Goal: Task Accomplishment & Management: Use online tool/utility

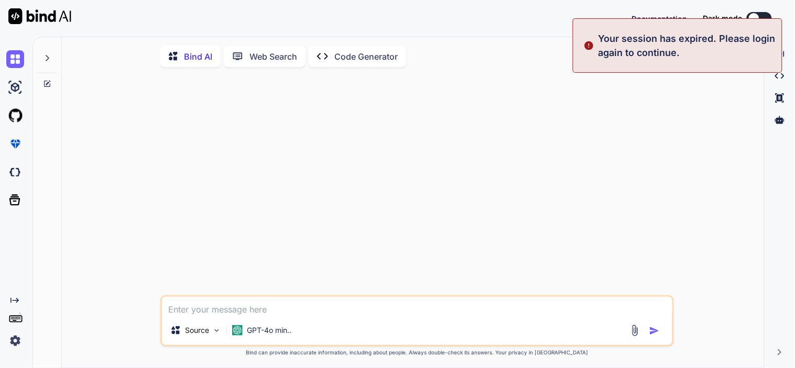
type textarea "x"
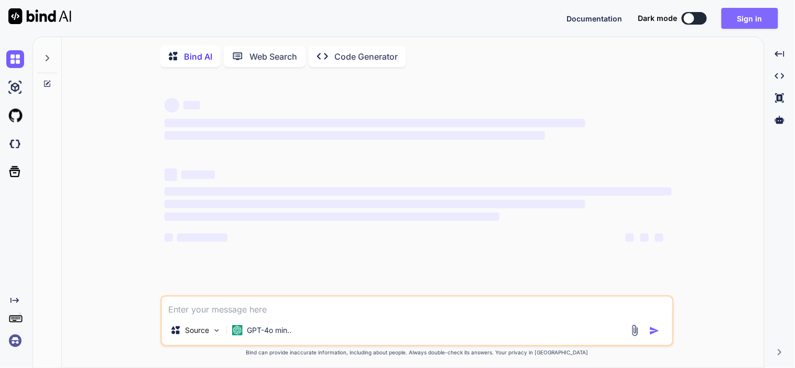
click at [739, 23] on button "Sign in" at bounding box center [750, 18] width 57 height 21
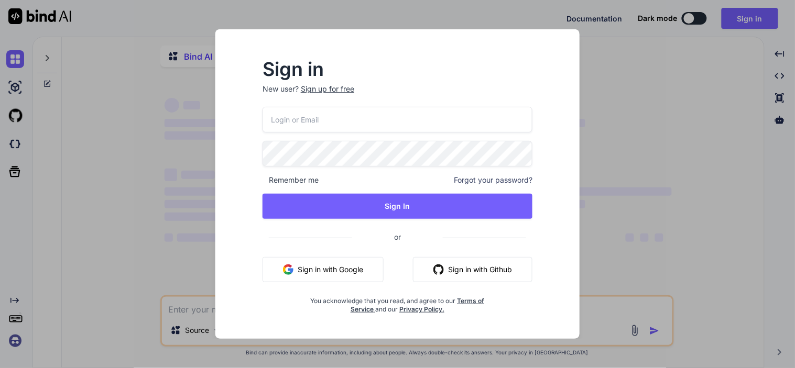
type textarea "x"
click at [322, 116] on input "email" at bounding box center [398, 120] width 270 height 26
type input "dharmik.nadiyapara@tcscom"
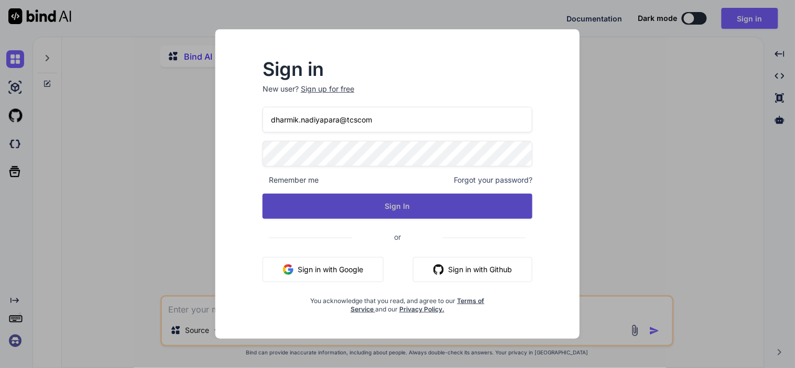
click at [389, 207] on button "Sign In" at bounding box center [398, 206] width 270 height 25
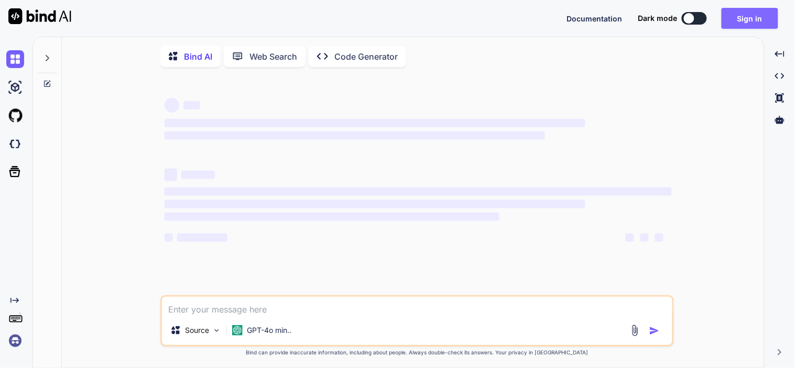
type textarea "x"
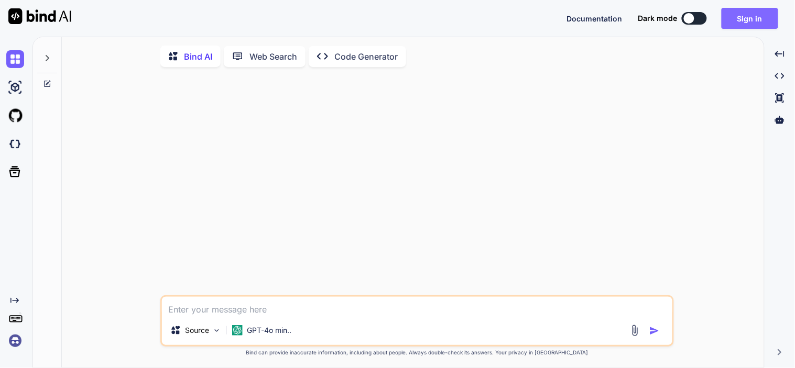
click at [752, 20] on button "Sign in" at bounding box center [750, 18] width 57 height 21
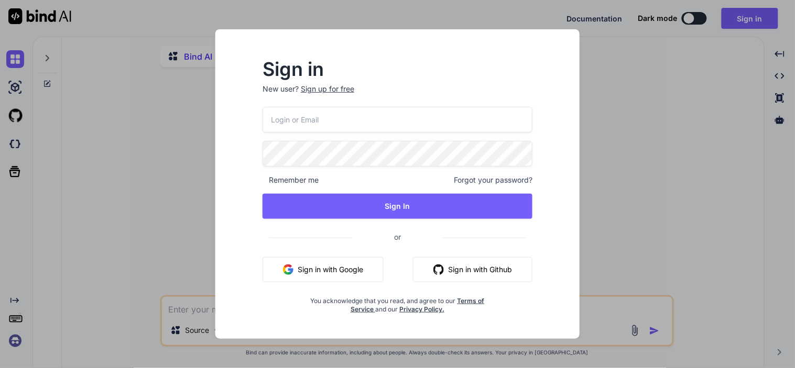
click at [346, 135] on div "Remember me Forgot your password? Sign In or Sign in with Google Sign in with G…" at bounding box center [398, 210] width 270 height 207
click at [335, 128] on input "email" at bounding box center [398, 120] width 270 height 26
type input "dharmik.nadiyapara@tcs.com"
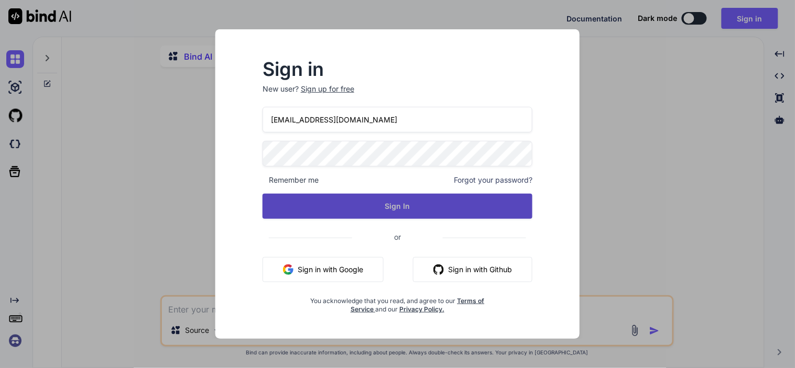
click at [385, 197] on button "Sign In" at bounding box center [398, 206] width 270 height 25
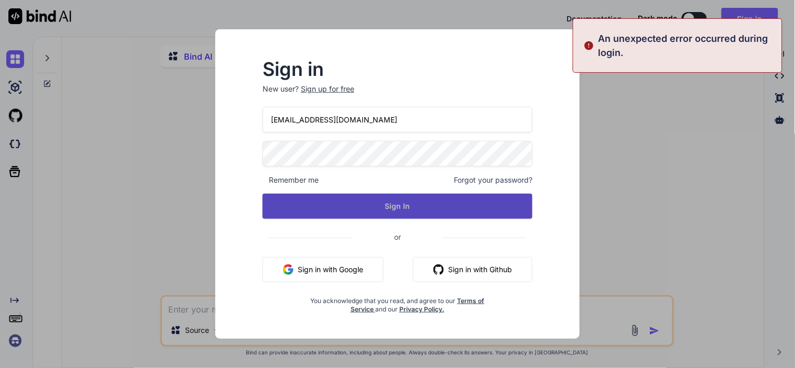
click at [401, 200] on button "Sign In" at bounding box center [398, 206] width 270 height 25
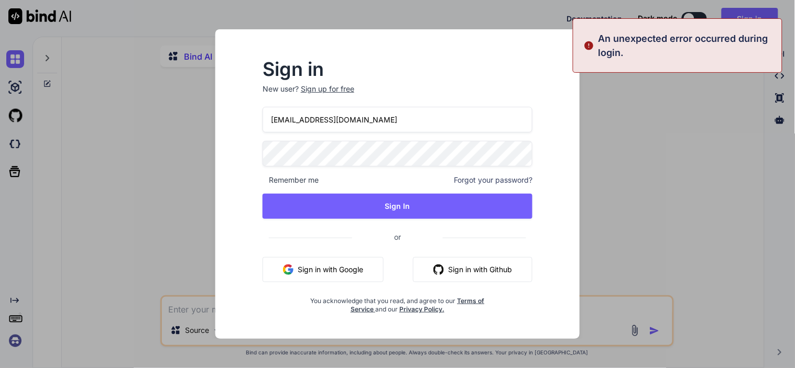
click at [469, 184] on span "Forgot your password?" at bounding box center [493, 180] width 79 height 10
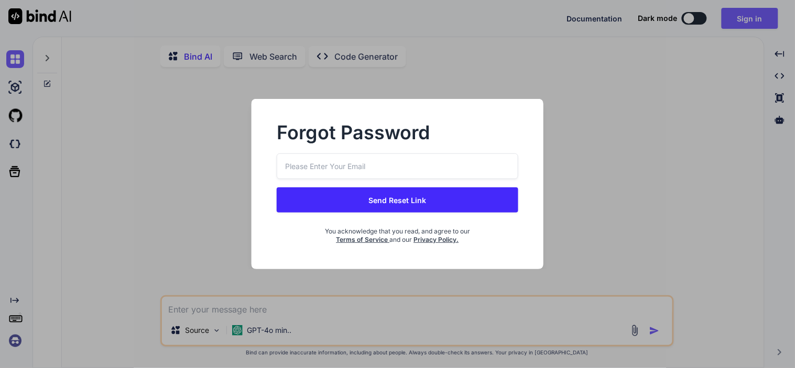
click at [370, 173] on input "email" at bounding box center [397, 167] width 241 height 26
type input "dharmik.nadiyapara@tcs.com"
click at [411, 207] on button "Send Reset Link" at bounding box center [397, 200] width 241 height 25
click at [376, 196] on button "Send Reset Link" at bounding box center [397, 200] width 241 height 25
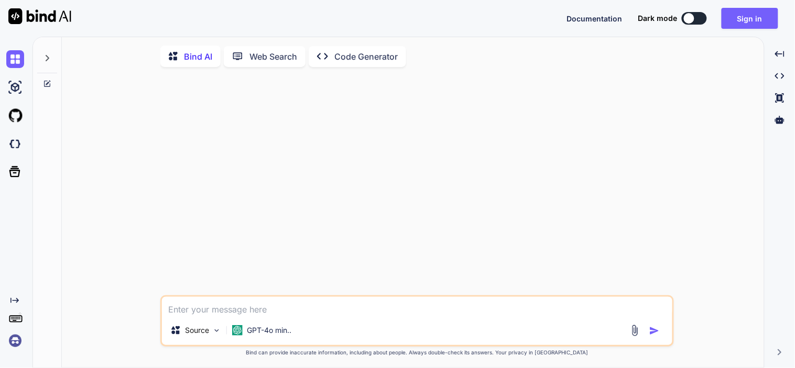
click at [244, 68] on div "Bind AI Web Search Created with Pixso. Code Generator" at bounding box center [417, 56] width 514 height 30
click at [262, 63] on div "Web Search" at bounding box center [265, 56] width 82 height 21
click at [391, 50] on p "Code Generator" at bounding box center [365, 56] width 63 height 13
click at [211, 54] on p "Bind AI" at bounding box center [198, 56] width 28 height 13
type textarea "x"
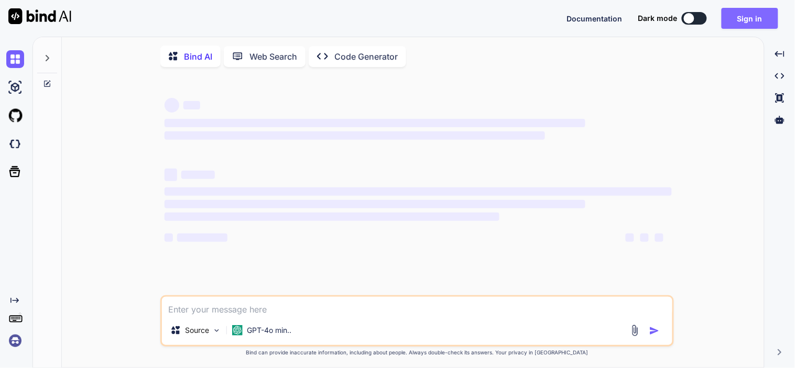
type textarea "x"
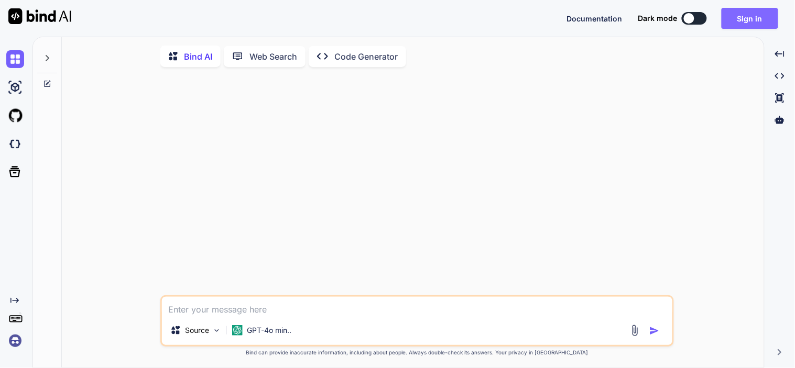
click at [760, 24] on button "Sign in" at bounding box center [750, 18] width 57 height 21
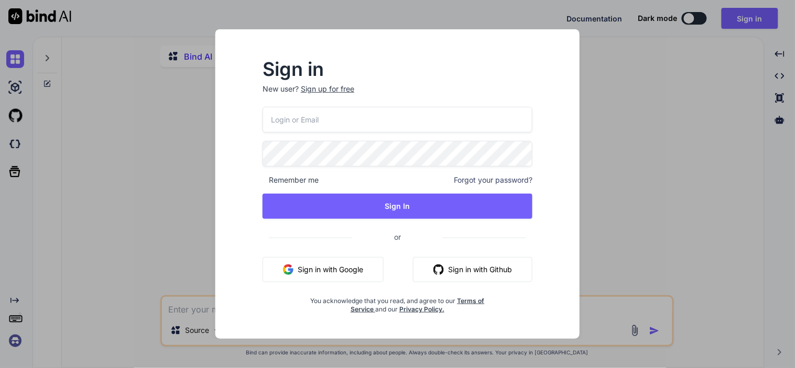
click at [347, 127] on input "email" at bounding box center [398, 120] width 270 height 26
type input "dharmik.nadiyapara@tcs.com"
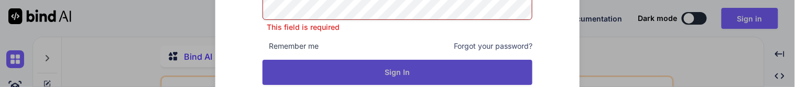
click at [383, 67] on button "Sign In" at bounding box center [398, 72] width 270 height 25
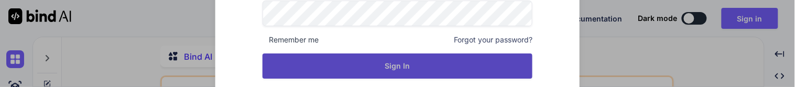
click at [361, 64] on button "Sign In" at bounding box center [398, 65] width 270 height 25
click at [456, 61] on button "Sign In" at bounding box center [398, 65] width 270 height 25
click at [374, 61] on button "Sign In" at bounding box center [398, 65] width 270 height 25
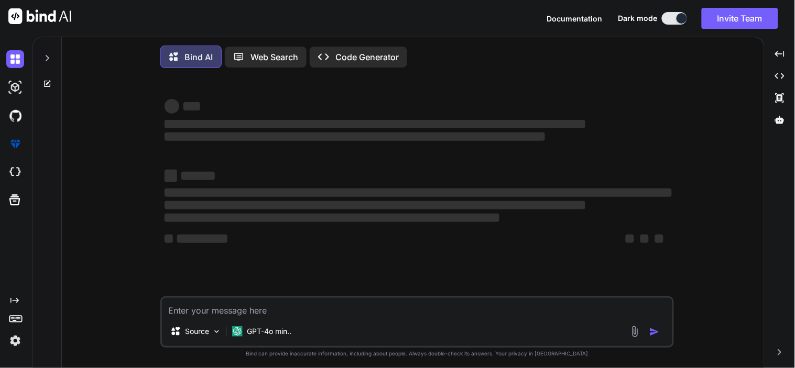
type textarea "x"
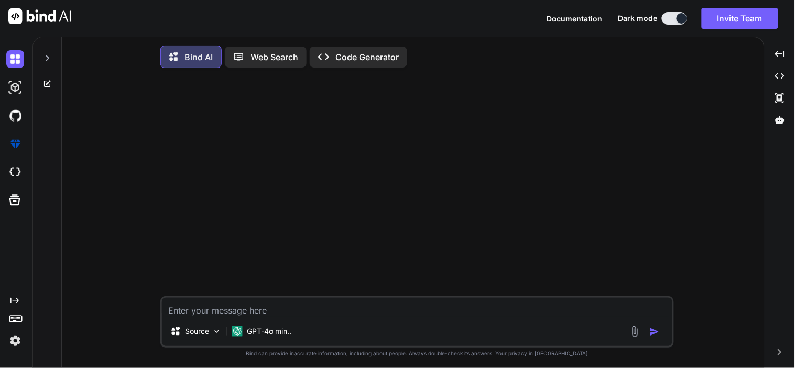
click at [256, 311] on textarea at bounding box center [417, 307] width 510 height 19
paste textarea "mvn clean verify sonar:sonar \ -Dsonar.projectKey=CPQ-Backend \ -Dsonar.project…"
type textarea "mvn clean verify sonar:sonar \ -Dsonar.projectKey=CPQ-Backend \ -Dsonar.project…"
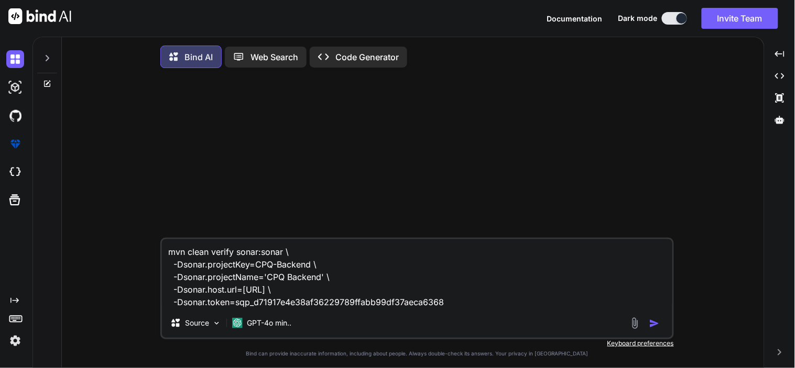
type textarea "x"
type textarea "mvn clean verify sonar:sonar \ -Dsonar.projectKey=CPQ-Backend \ -Dsonar.project…"
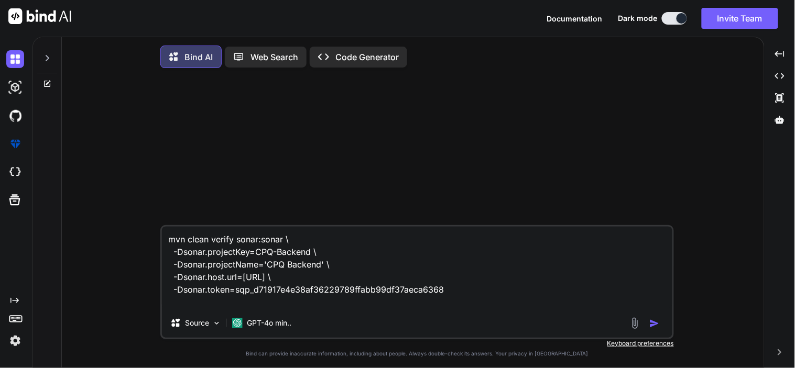
type textarea "x"
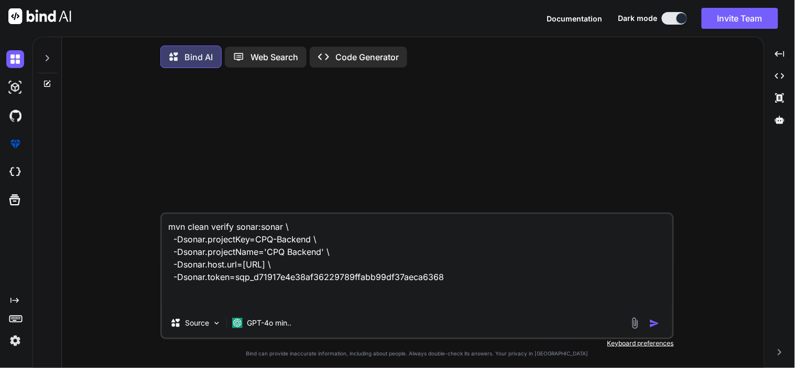
type textarea "mvn clean verify sonar:sonar \ -Dsonar.projectKey=CPQ-Backend \ -Dsonar.project…"
type textarea "x"
type textarea "mvn clean verify sonar:sonar \ -Dsonar.projectKey=CPQ-Backend \ -Dsonar.project…"
type textarea "x"
type textarea "mvn clean verify sonar:sonar \ -Dsonar.projectKey=CPQ-Backend \ -Dsonar.project…"
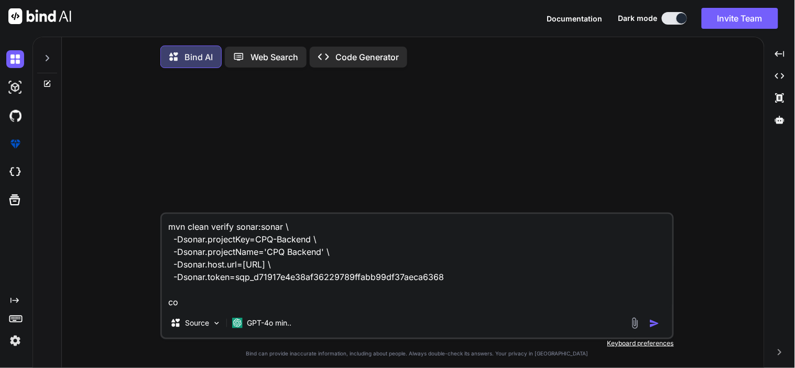
type textarea "x"
type textarea "mvn clean verify sonar:sonar \ -Dsonar.projectKey=CPQ-Backend \ -Dsonar.project…"
type textarea "x"
type textarea "mvn clean verify sonar:sonar \ -Dsonar.projectKey=CPQ-Backend \ -Dsonar.project…"
type textarea "x"
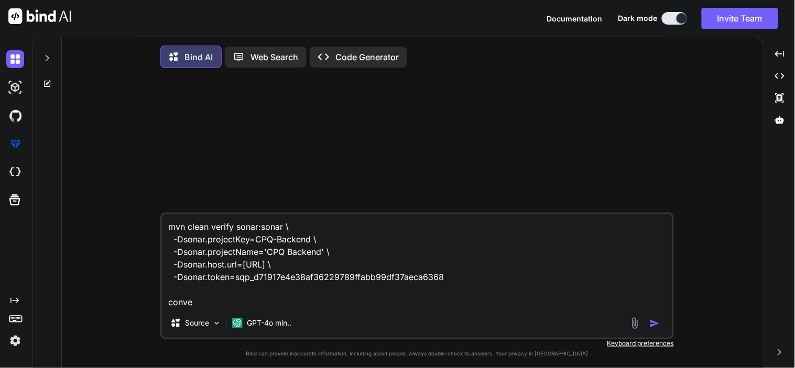
type textarea "mvn clean verify sonar:sonar \ -Dsonar.projectKey=CPQ-Backend \ -Dsonar.project…"
type textarea "x"
type textarea "mvn clean verify sonar:sonar \ -Dsonar.projectKey=CPQ-Backend \ -Dsonar.project…"
type textarea "x"
type textarea "mvn clean verify sonar:sonar \ -Dsonar.projectKey=CPQ-Backend \ -Dsonar.project…"
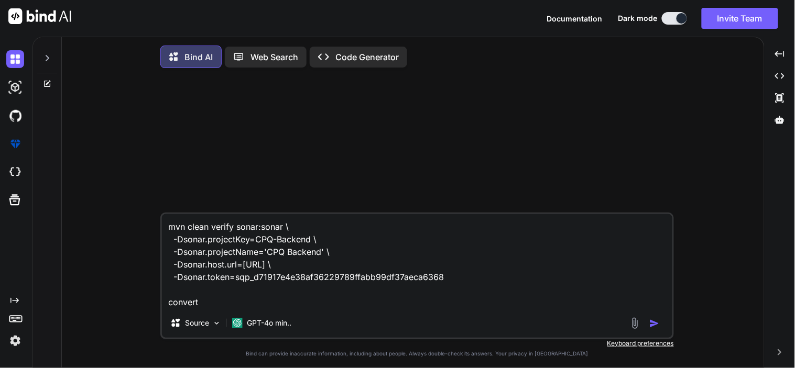
type textarea "x"
type textarea "mvn clean verify sonar:sonar \ -Dsonar.projectKey=CPQ-Backend \ -Dsonar.project…"
type textarea "x"
type textarea "mvn clean verify sonar:sonar \ -Dsonar.projectKey=CPQ-Backend \ -Dsonar.project…"
type textarea "x"
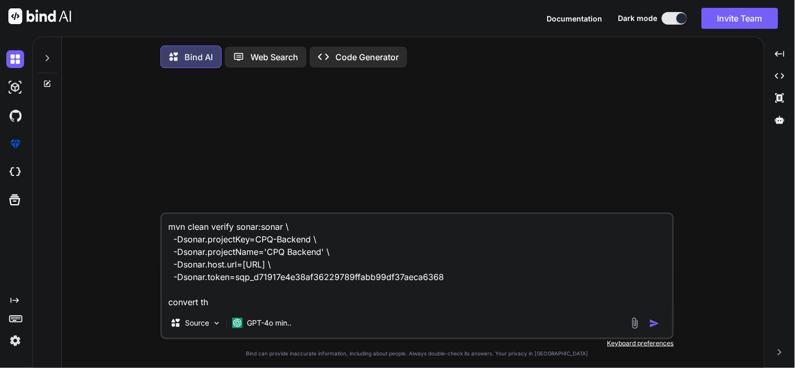
type textarea "mvn clean verify sonar:sonar \ -Dsonar.projectKey=CPQ-Backend \ -Dsonar.project…"
type textarea "x"
type textarea "mvn clean verify sonar:sonar \ -Dsonar.projectKey=CPQ-Backend \ -Dsonar.project…"
type textarea "x"
type textarea "mvn clean verify sonar:sonar \ -Dsonar.projectKey=CPQ-Backend \ -Dsonar.project…"
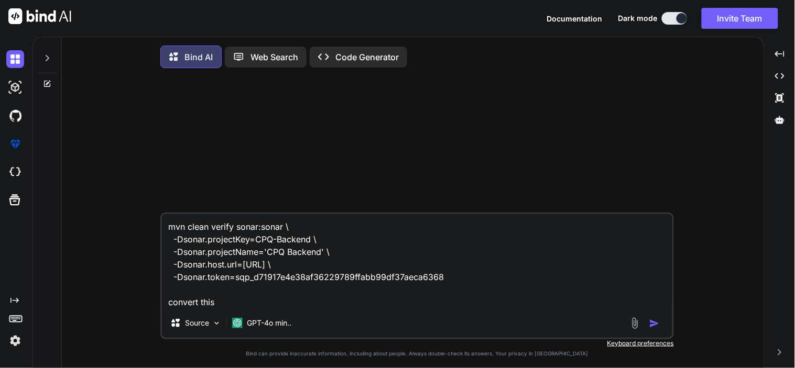
type textarea "x"
type textarea "mvn clean verify sonar:sonar \ -Dsonar.projectKey=CPQ-Backend \ -Dsonar.project…"
type textarea "x"
type textarea "mvn clean verify sonar:sonar \ -Dsonar.projectKey=CPQ-Backend \ -Dsonar.project…"
type textarea "x"
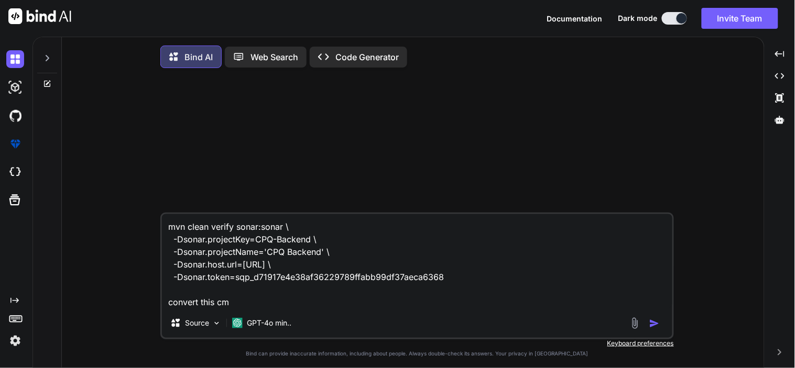
type textarea "mvn clean verify sonar:sonar \ -Dsonar.projectKey=CPQ-Backend \ -Dsonar.project…"
type textarea "x"
type textarea "mvn clean verify sonar:sonar \ -Dsonar.projectKey=CPQ-Backend \ -Dsonar.project…"
type textarea "x"
type textarea "mvn clean verify sonar:sonar \ -Dsonar.projectKey=CPQ-Backend \ -Dsonar.project…"
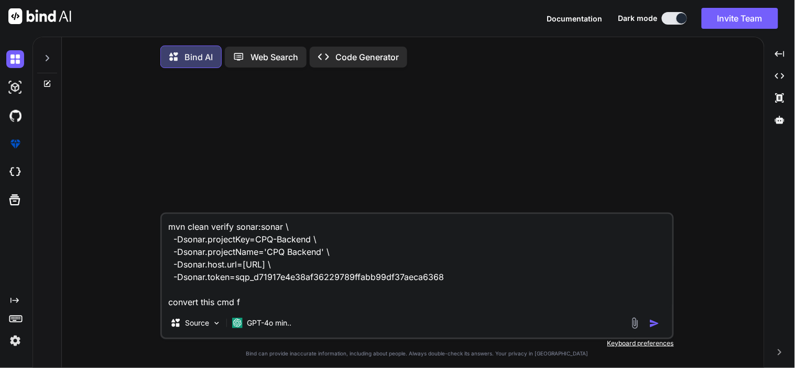
type textarea "x"
type textarea "mvn clean verify sonar:sonar \ -Dsonar.projectKey=CPQ-Backend \ -Dsonar.project…"
type textarea "x"
type textarea "mvn clean verify sonar:sonar \ -Dsonar.projectKey=CPQ-Backend \ -Dsonar.project…"
type textarea "x"
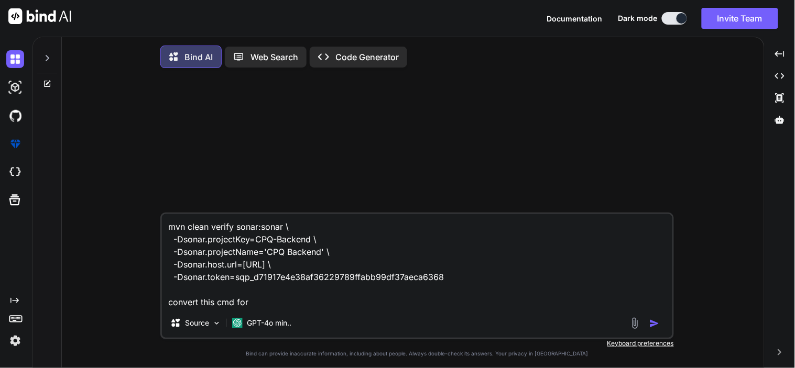
type textarea "mvn clean verify sonar:sonar \ -Dsonar.projectKey=CPQ-Backend \ -Dsonar.project…"
type textarea "x"
type textarea "mvn clean verify sonar:sonar \ -Dsonar.projectKey=CPQ-Backend \ -Dsonar.project…"
type textarea "x"
type textarea "mvn clean verify sonar:sonar \ -Dsonar.projectKey=CPQ-Backend \ -Dsonar.project…"
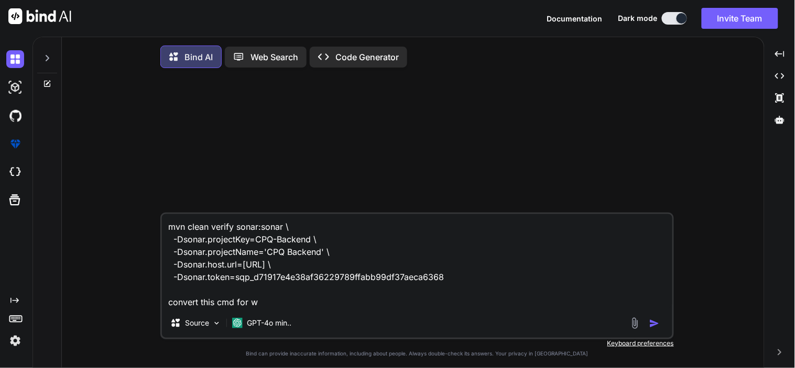
type textarea "x"
type textarea "mvn clean verify sonar:sonar \ -Dsonar.projectKey=CPQ-Backend \ -Dsonar.project…"
type textarea "x"
type textarea "mvn clean verify sonar:sonar \ -Dsonar.projectKey=CPQ-Backend \ -Dsonar.project…"
type textarea "x"
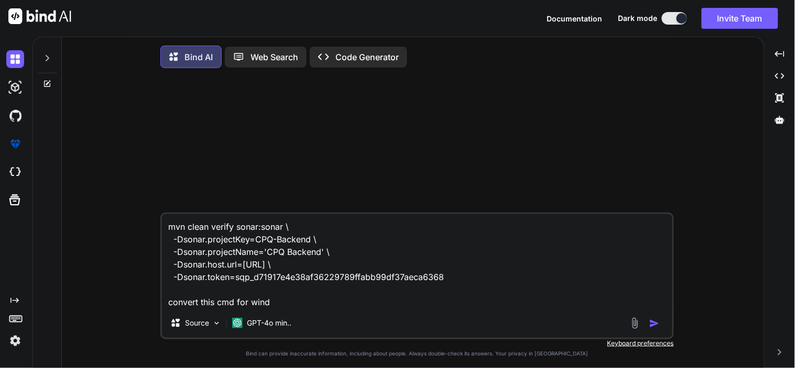
type textarea "mvn clean verify sonar:sonar \ -Dsonar.projectKey=CPQ-Backend \ -Dsonar.project…"
type textarea "x"
type textarea "mvn clean verify sonar:sonar \ -Dsonar.projectKey=CPQ-Backend \ -Dsonar.project…"
type textarea "x"
type textarea "mvn clean verify sonar:sonar \ -Dsonar.projectKey=CPQ-Backend \ -Dsonar.project…"
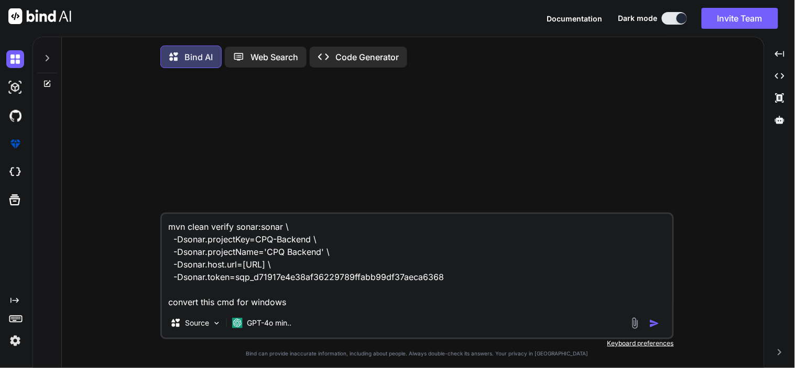
type textarea "x"
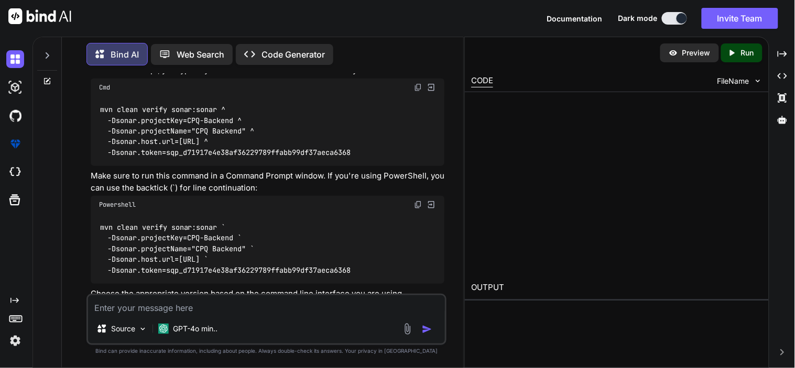
scroll to position [154, 0]
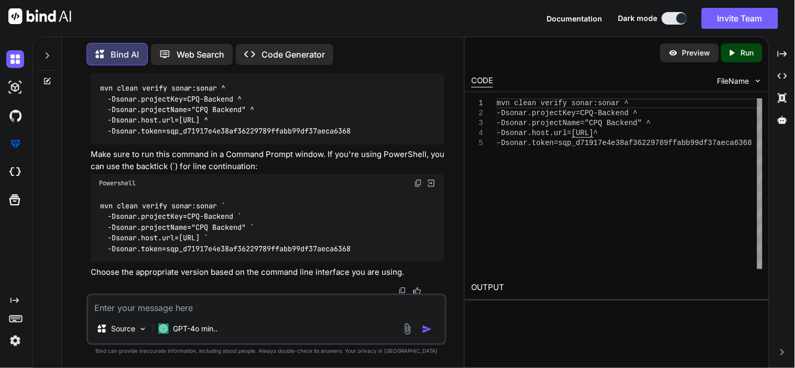
type textarea "x"
click at [419, 182] on img at bounding box center [418, 183] width 8 height 8
click at [208, 320] on div "GPT-4o min.." at bounding box center [188, 329] width 68 height 21
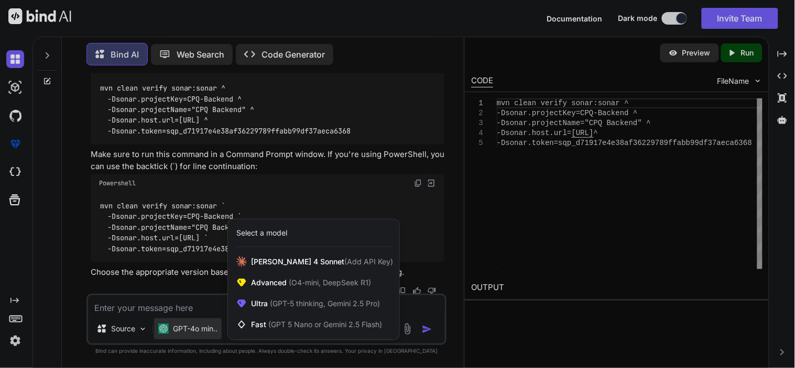
click at [187, 311] on div at bounding box center [397, 184] width 795 height 368
type textarea "x"
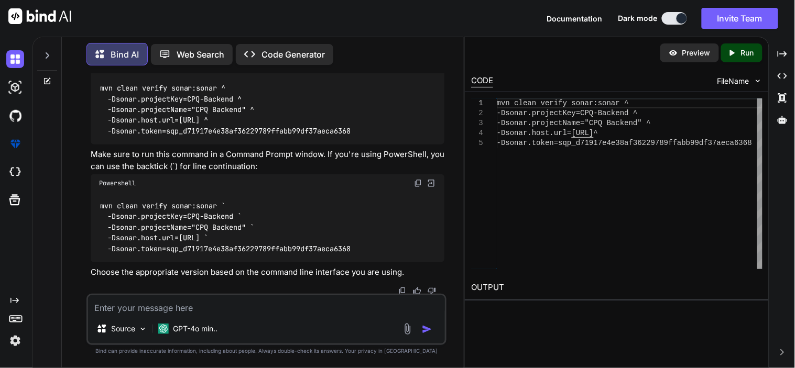
click at [181, 308] on textarea at bounding box center [266, 305] width 357 height 19
click at [505, 115] on div "mvn clean verify sonar:sonar ^ -Dsonar.projectKey=CPQ-Backend ^ -Dsonar.project…" at bounding box center [630, 184] width 266 height 171
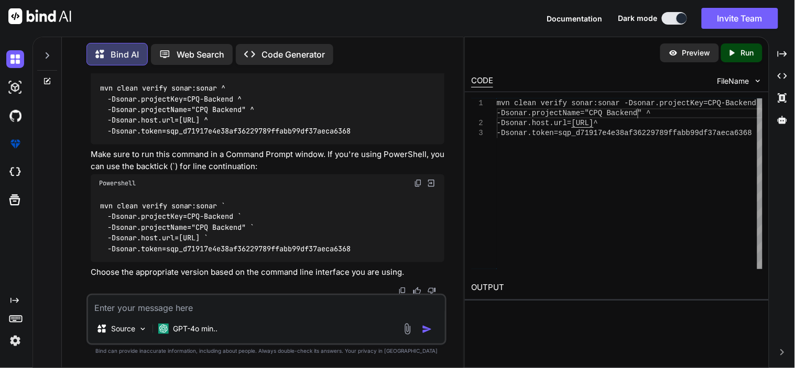
click at [647, 112] on div "mvn clean verify sonar:sonar -Dsonar.projectKey=CP Q-Backend -Dsonar.host.url= …" at bounding box center [630, 184] width 266 height 171
click at [715, 136] on div "mvn clean verify sonar:sonar -Dsonar.projectKey=CP Q-Backend -Dsonar.projectNam…" at bounding box center [630, 184] width 266 height 171
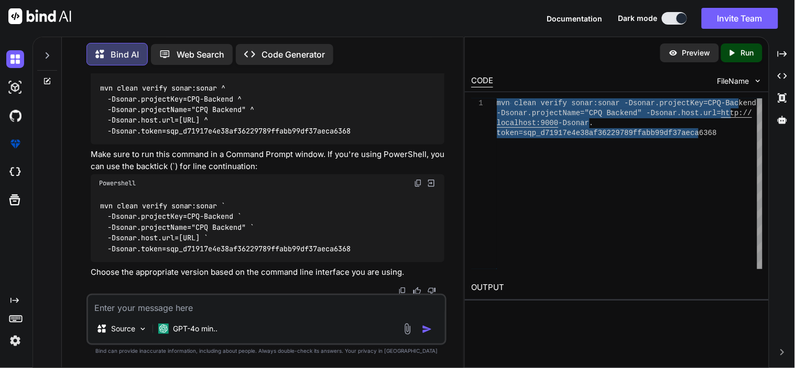
type textarea "mvn clean verify sonar:sonar -Dsonar.projectKey=CPQ-Backend -Dsonar.projectName…"
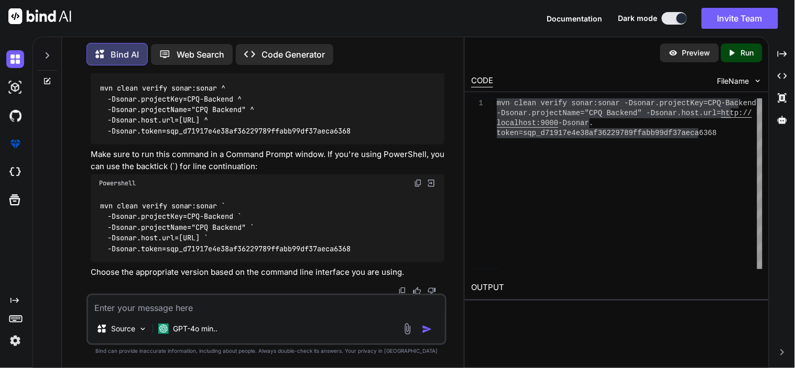
click at [301, 306] on textarea at bounding box center [266, 305] width 357 height 19
drag, startPoint x: 301, startPoint y: 306, endPoint x: 253, endPoint y: 296, distance: 49.2
click at [253, 296] on textarea at bounding box center [266, 305] width 357 height 19
paste textarea "Error resolving version for plugin '.host.url=http://localhost' from the reposi…"
type textarea "Error resolving version for plugin '.host.url=http://localhost' from the reposi…"
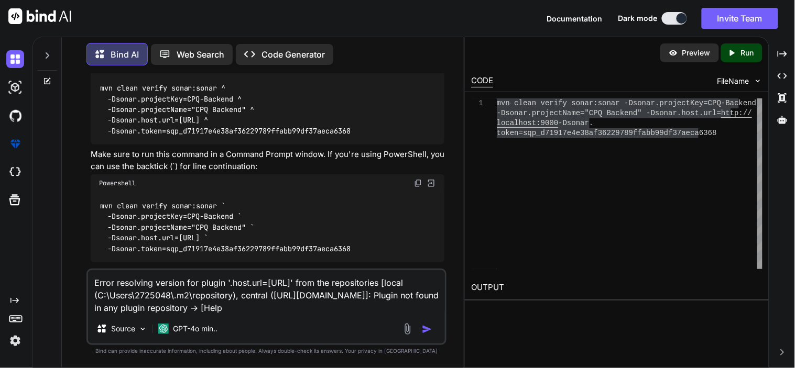
type textarea "x"
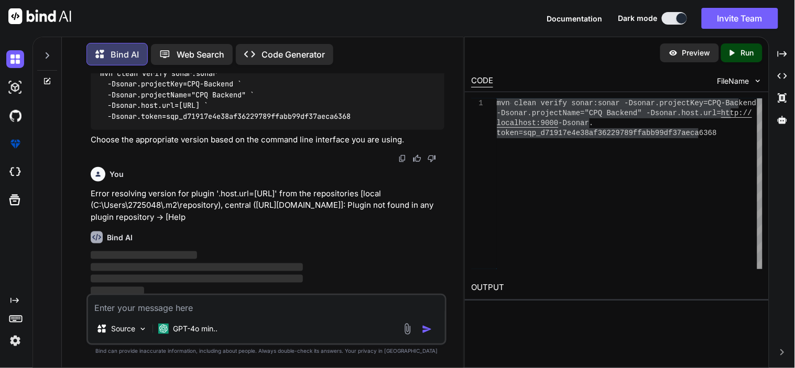
scroll to position [288, 0]
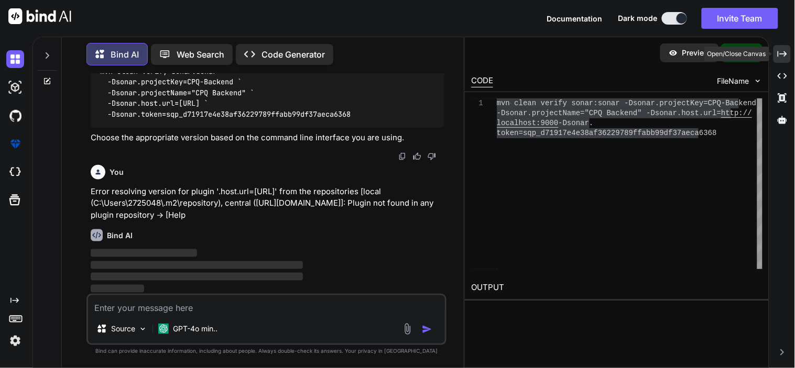
click at [781, 58] on icon "Created with Pixso." at bounding box center [782, 53] width 9 height 9
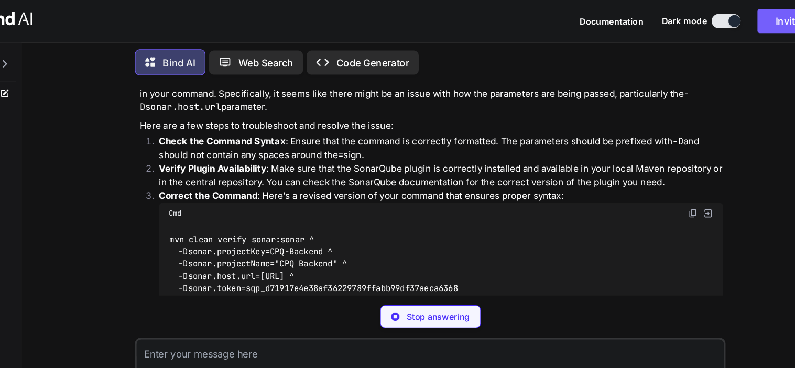
scroll to position [427, 0]
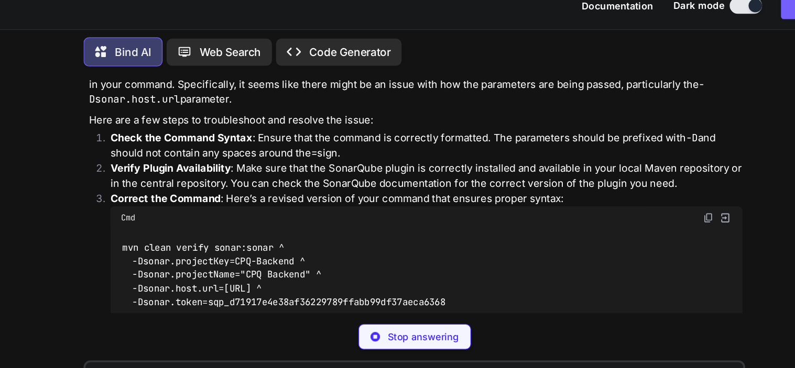
type textarea "x"
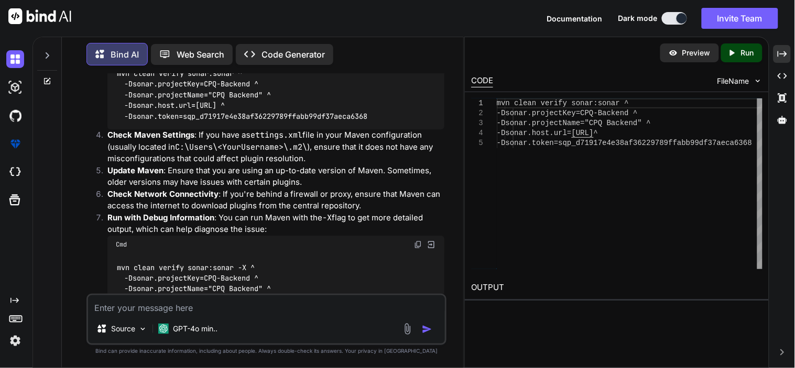
scroll to position [727, 0]
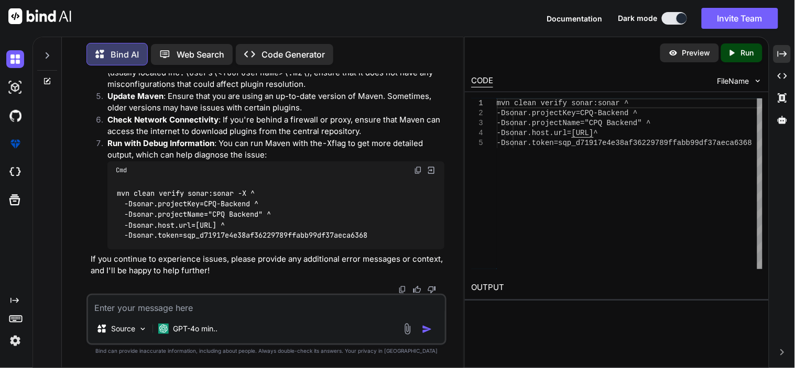
click at [153, 302] on textarea at bounding box center [266, 305] width 357 height 19
type textarea "r"
type textarea "x"
type textarea "re"
type textarea "x"
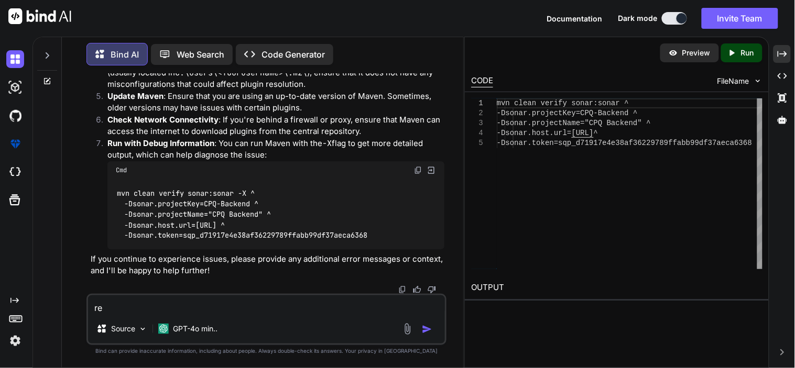
type textarea "rem"
type textarea "x"
type textarea "remo"
type textarea "x"
type textarea "remov"
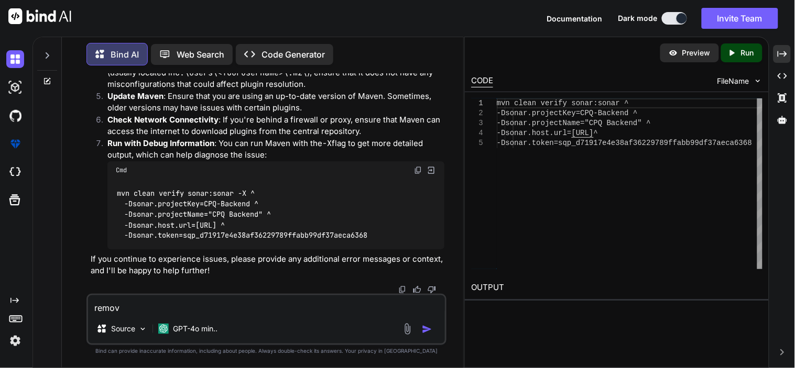
type textarea "x"
type textarea "remove"
type textarea "x"
type textarea "remove"
type textarea "x"
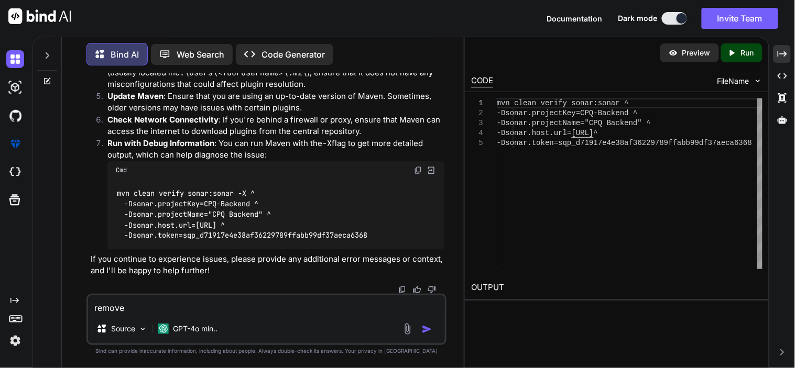
type textarea "remove t"
type textarea "x"
type textarea "remove th"
type textarea "x"
type textarea "remove tha"
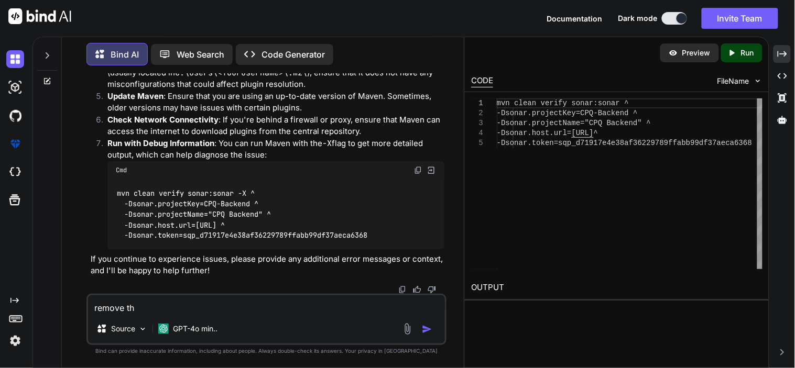
type textarea "x"
type textarea "remove that"
type textarea "x"
type textarea "remove that"
type textarea "x"
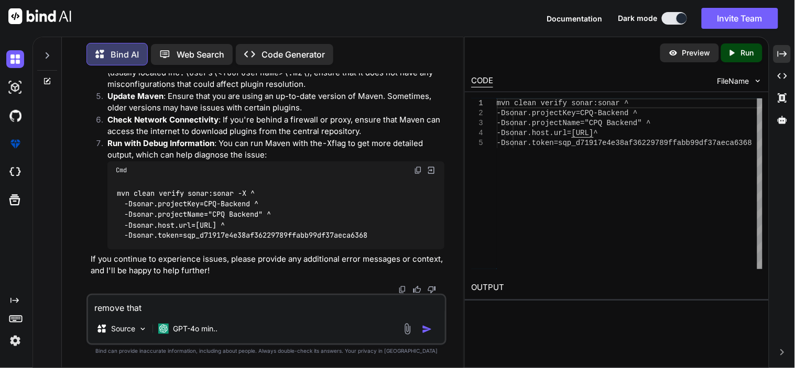
type textarea "remove that u"
type textarea "x"
type textarea "remove that up"
type textarea "x"
type textarea "remove that upp"
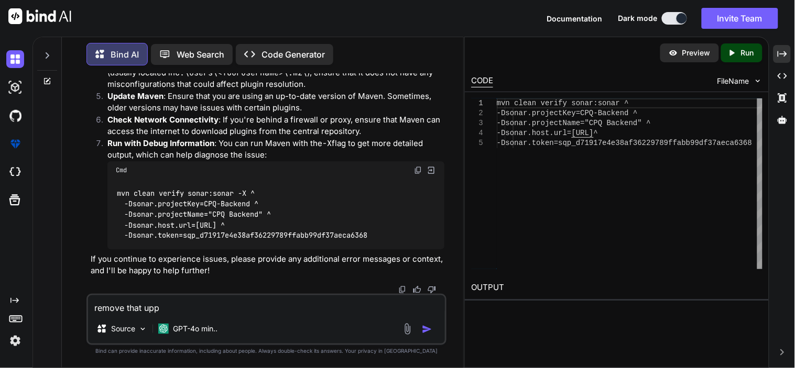
type textarea "x"
type textarea "remove that uppe"
type textarea "x"
type textarea "remove that upper"
type textarea "x"
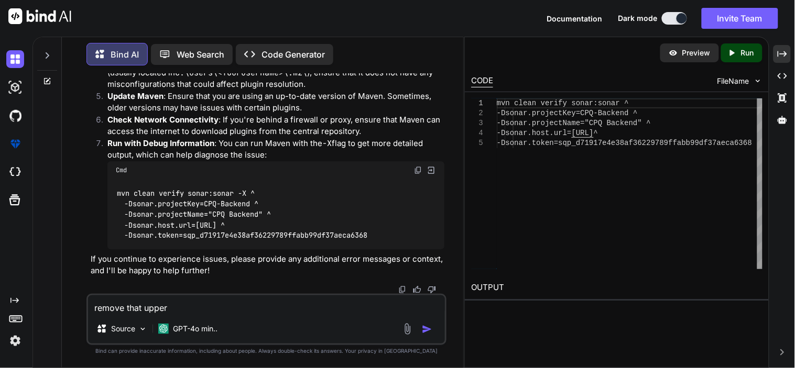
type textarea "remove that upper"
type textarea "x"
type textarea "remove that upper c"
type textarea "x"
type textarea "remove that upper ca"
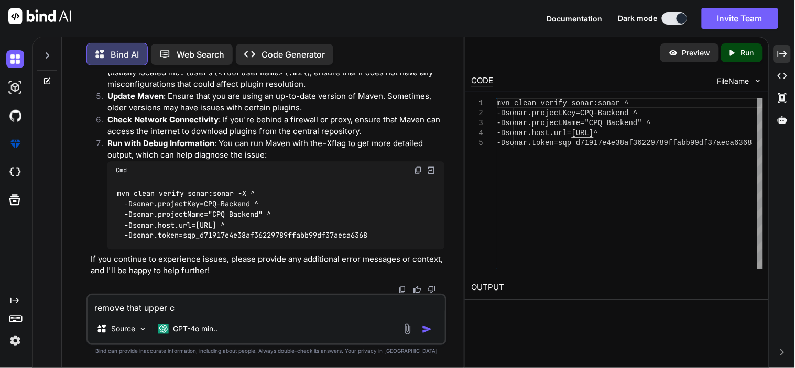
type textarea "x"
type textarea "remove that upper cap"
type textarea "x"
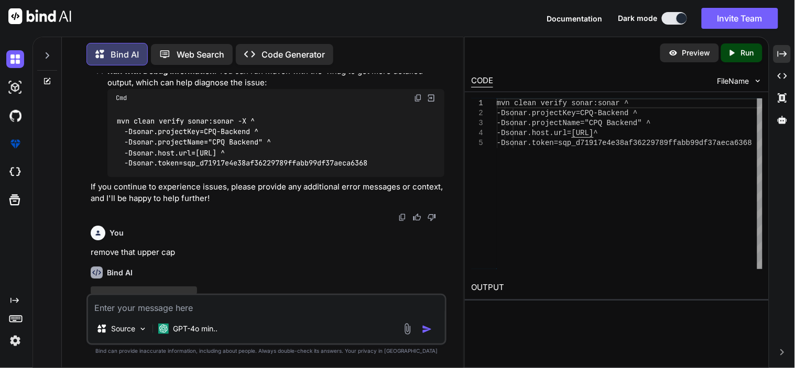
scroll to position [789, 0]
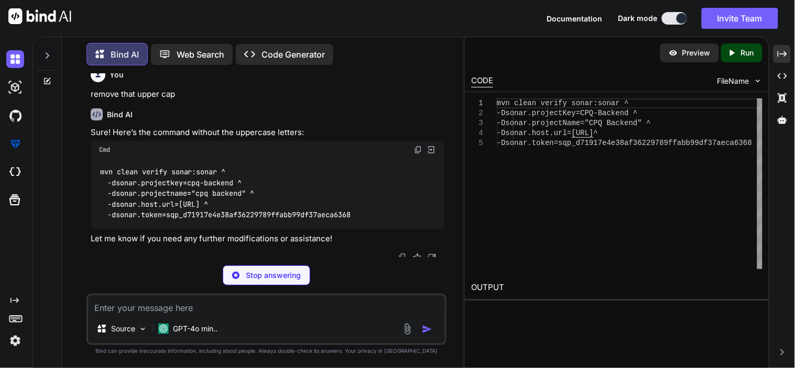
type textarea "x"
type textarea "mvn clean verify sonar:sonar ^ -dsonar.projectkey=cpq-backend ^ -dsonar.project…"
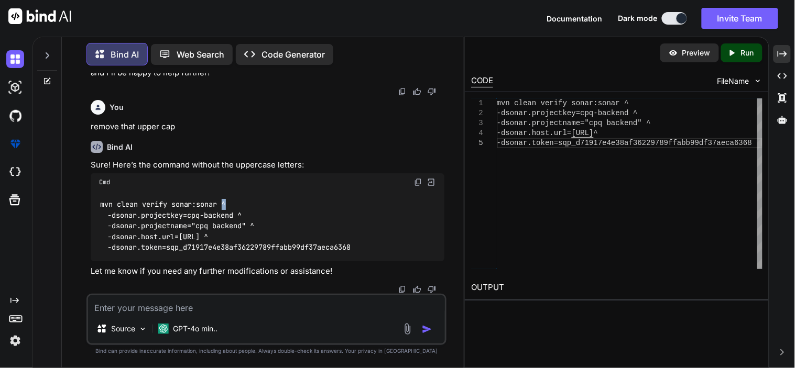
drag, startPoint x: 222, startPoint y: 205, endPoint x: 231, endPoint y: 207, distance: 9.0
click at [231, 207] on div "mvn clean verify sonar:sonar ^ -dsonar.projectkey=cpq-backend ^ -dsonar.project…" at bounding box center [268, 226] width 354 height 70
copy code "^"
click at [170, 301] on textarea at bounding box center [266, 305] width 357 height 19
type textarea "x"
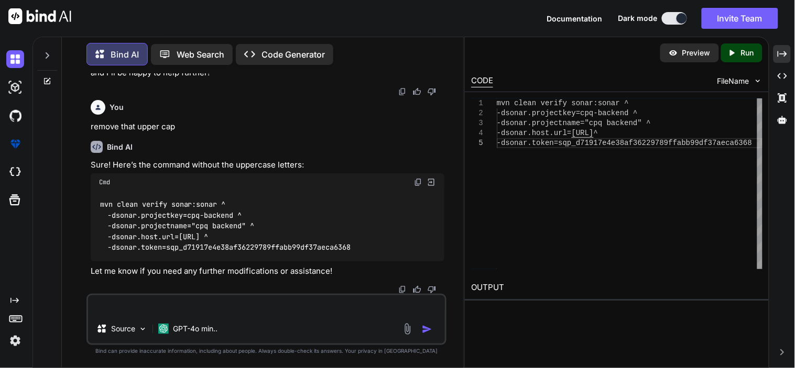
type textarea "x"
type textarea "i"
type textarea "x"
type textarea "i"
type textarea "x"
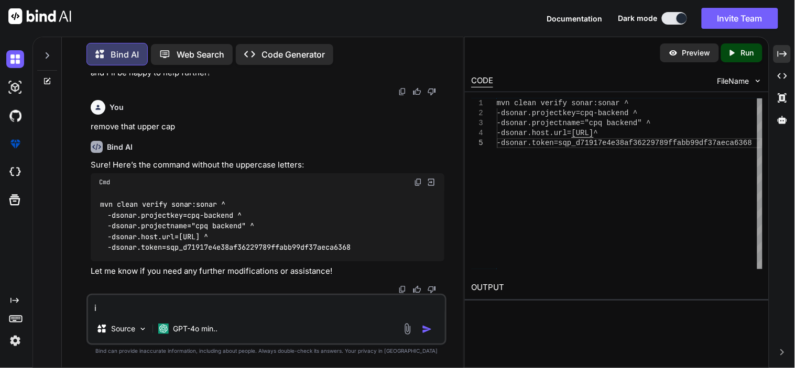
type textarea "i m"
type textarea "x"
type textarea "i me"
type textarea "x"
type textarea "i mea"
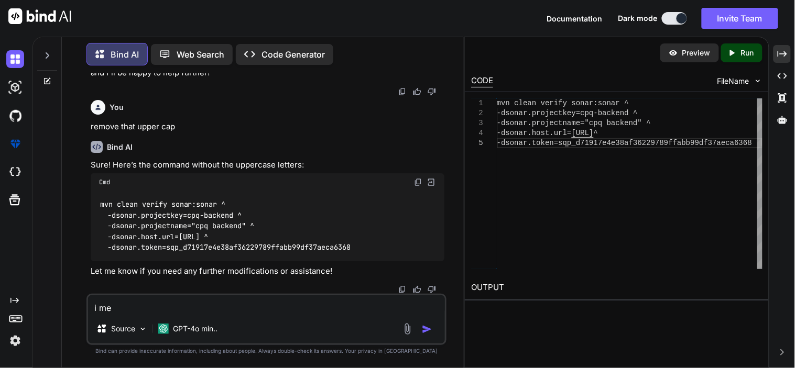
type textarea "x"
type textarea "i mear"
type textarea "x"
type textarea "i mear"
type textarea "x"
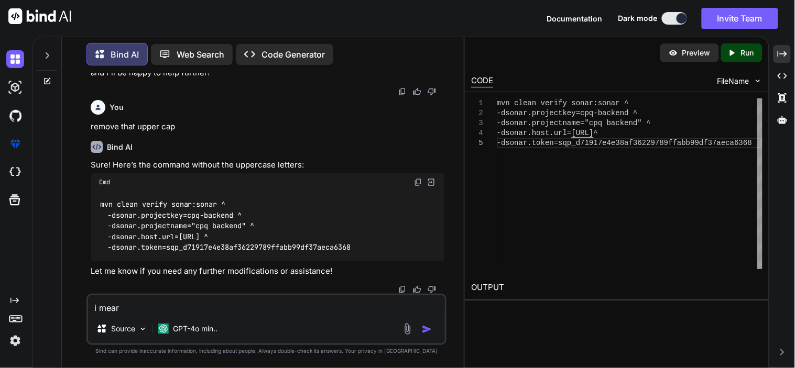
type textarea "i mear"
type textarea "x"
type textarea "i mea"
type textarea "x"
type textarea "i mean"
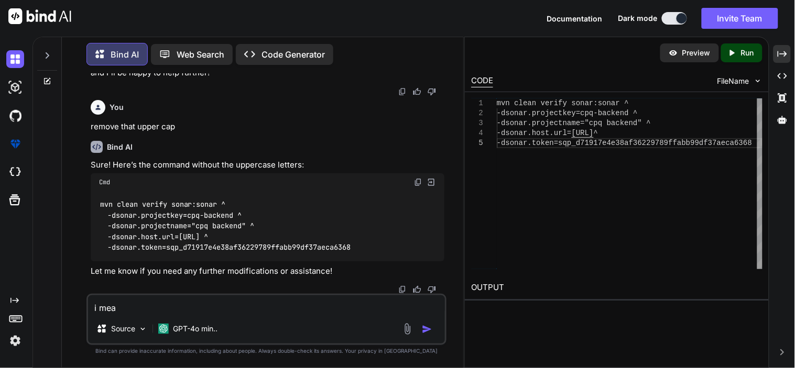
type textarea "x"
type textarea "i mean"
type textarea "x"
type textarea "i mean t"
type textarea "x"
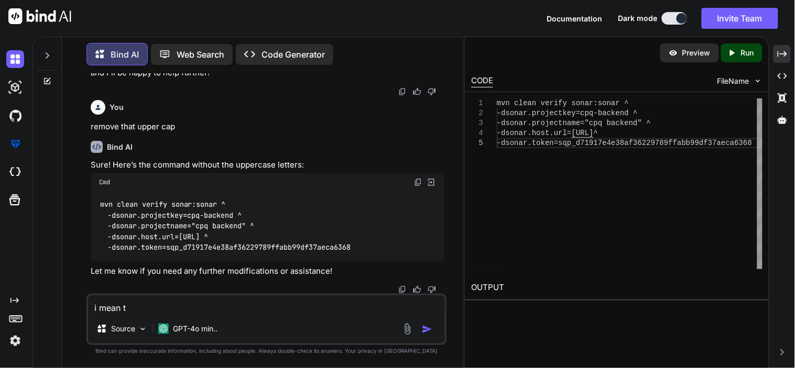
type textarea "i mean th"
type textarea "x"
type textarea "i mean thi"
type textarea "x"
type textarea "i mean this"
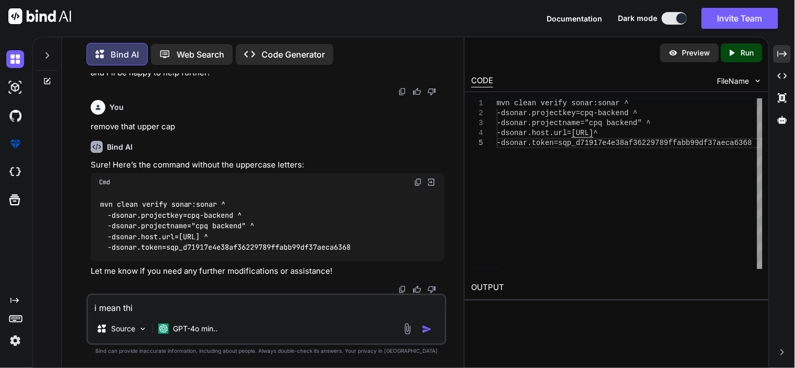
type textarea "x"
type textarea "i mean this"
type textarea "x"
paste textarea "^"
type textarea "i mean this ^"
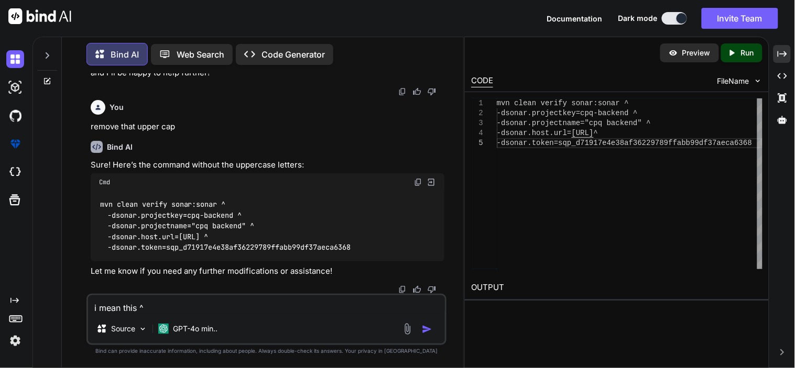
type textarea "x"
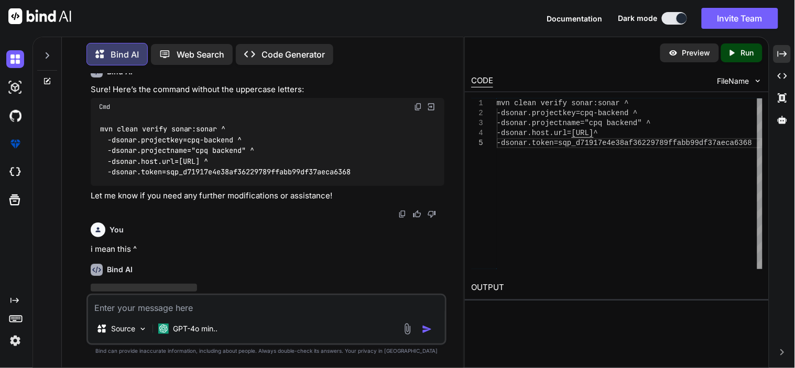
scroll to position [1035, 0]
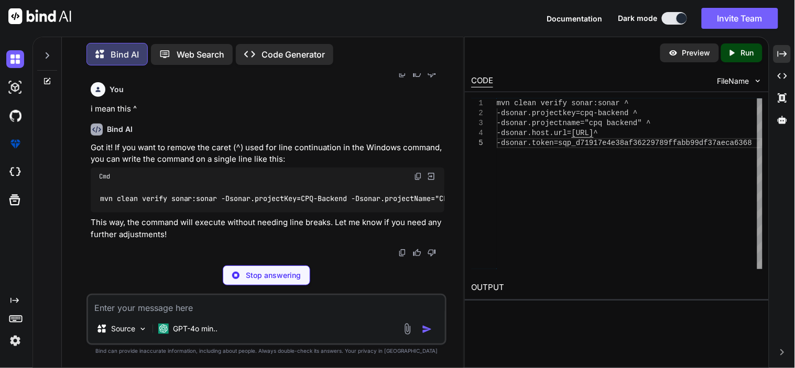
type textarea "x"
type textarea "mvn clean verify sonar:sonar -Dsonar.projectKey=CPQ-Backend -Dsonar.projectName…"
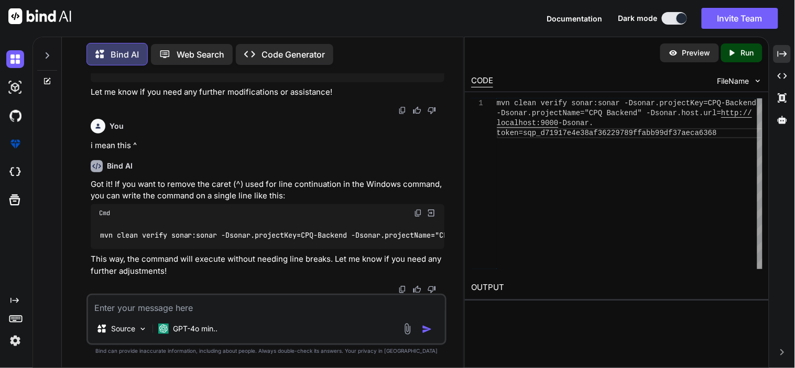
scroll to position [0, 481]
click at [417, 209] on img at bounding box center [418, 213] width 8 height 8
click at [246, 302] on textarea at bounding box center [266, 305] width 357 height 19
paste textarea "Error resolving version for plugin '.host.url=http://localhost' from the reposi…"
type textarea "Error resolving version for plugin '.host.url=http://localhost' from the reposi…"
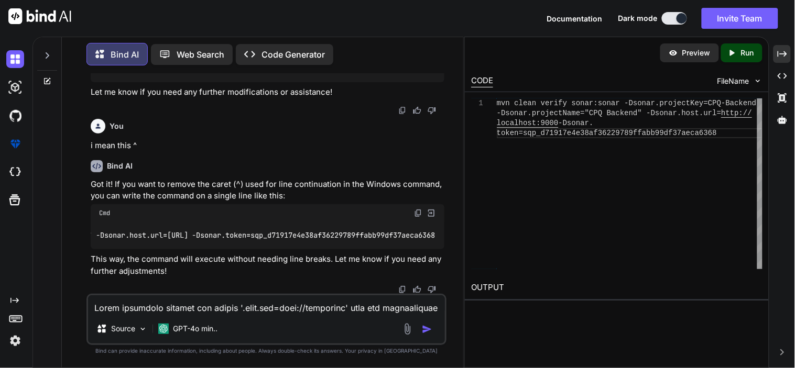
scroll to position [554, 0]
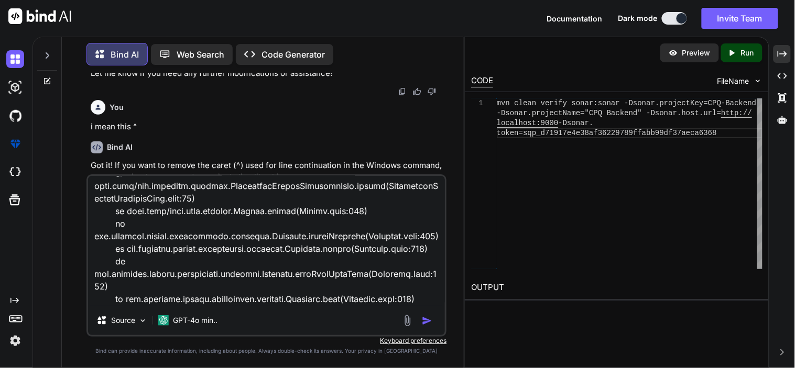
type textarea "x"
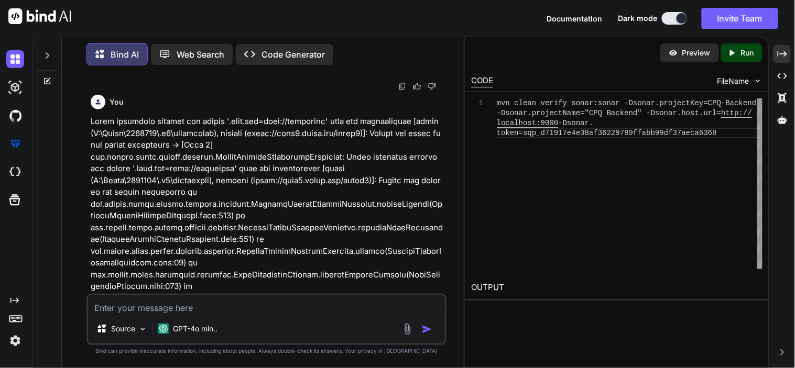
scroll to position [1334, 0]
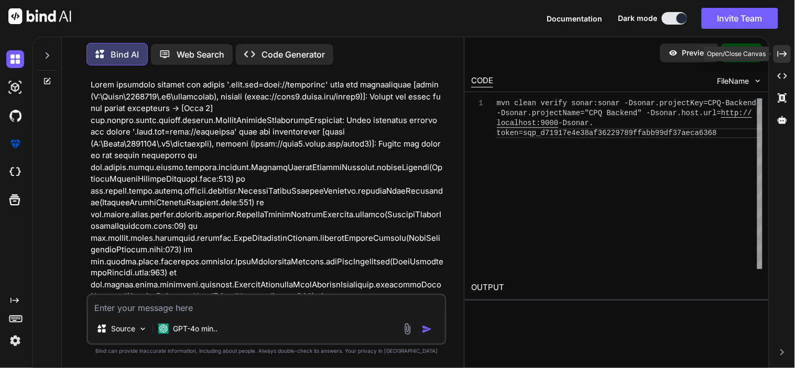
click at [783, 54] on icon at bounding box center [782, 54] width 9 height 6
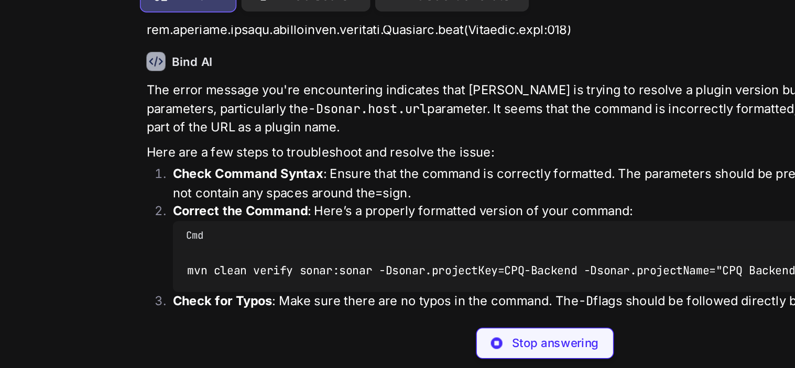
scroll to position [1545, 0]
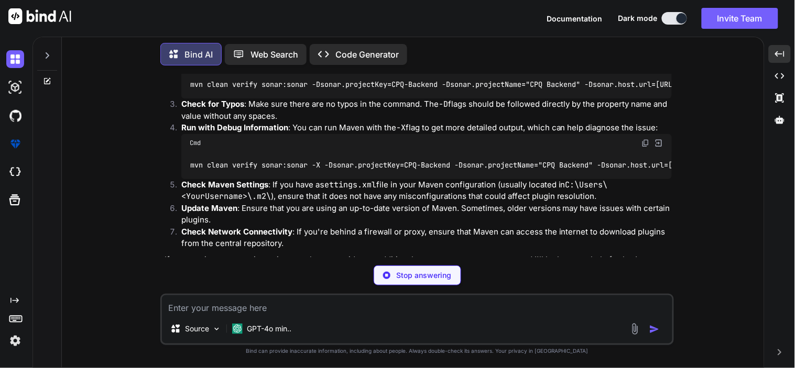
type textarea "x"
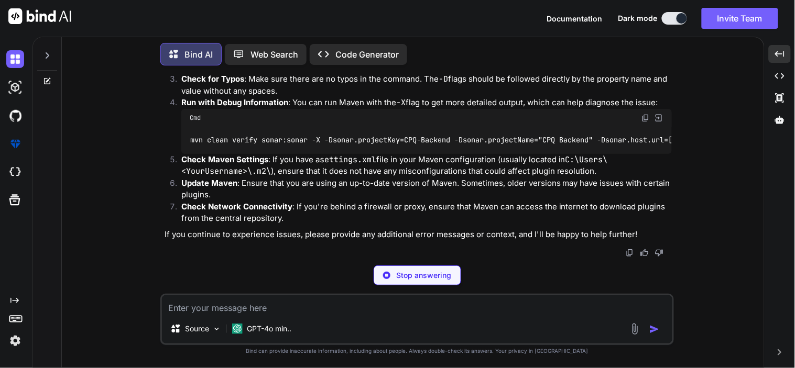
scroll to position [1983, 0]
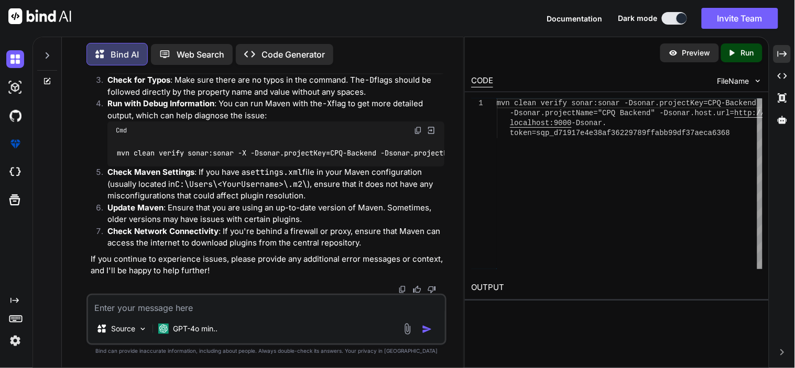
click at [794, 59] on div "Bind AI Web Search Created with Pixso. Code Generator You mvn clean verify sona…" at bounding box center [413, 203] width 762 height 332
click at [782, 58] on icon "Created with Pixso." at bounding box center [782, 53] width 9 height 9
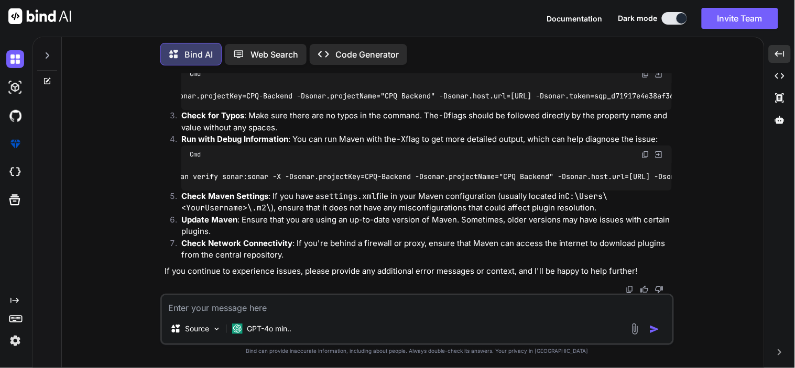
scroll to position [1677, 0]
click at [239, 310] on textarea at bounding box center [417, 305] width 510 height 19
type textarea "c"
type textarea "x"
type textarea "cm"
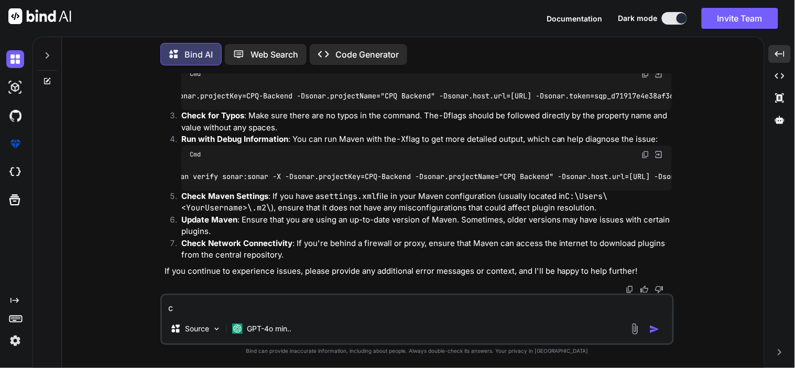
type textarea "x"
type textarea "cmd"
type textarea "x"
type textarea "cmd"
type textarea "x"
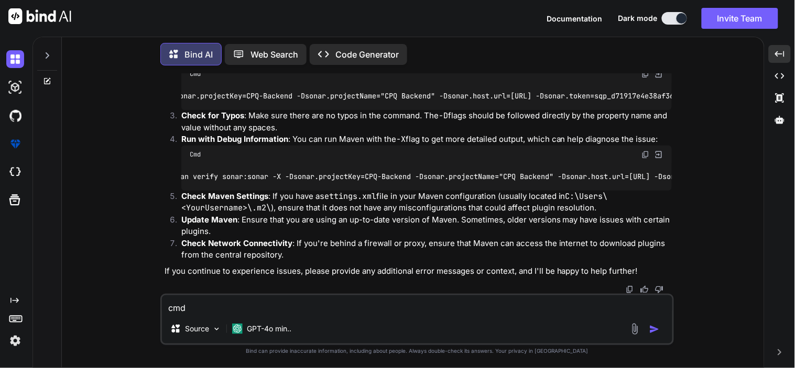
type textarea "cmd i"
type textarea "x"
type textarea "cmd is"
type textarea "x"
type textarea "cmd is"
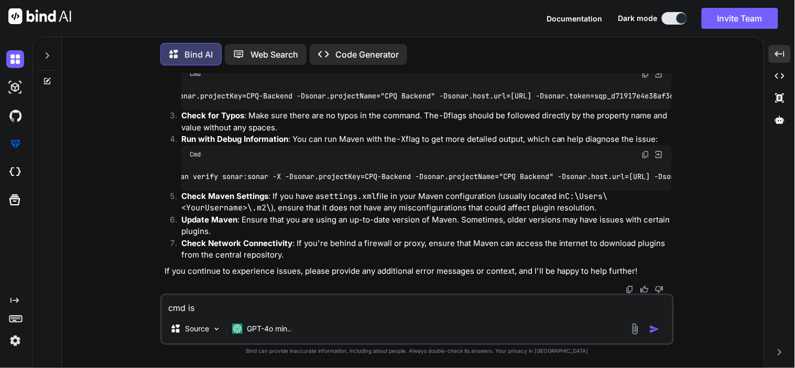
type textarea "x"
type textarea "cmd is r"
type textarea "x"
type textarea "cmd is ri"
type textarea "x"
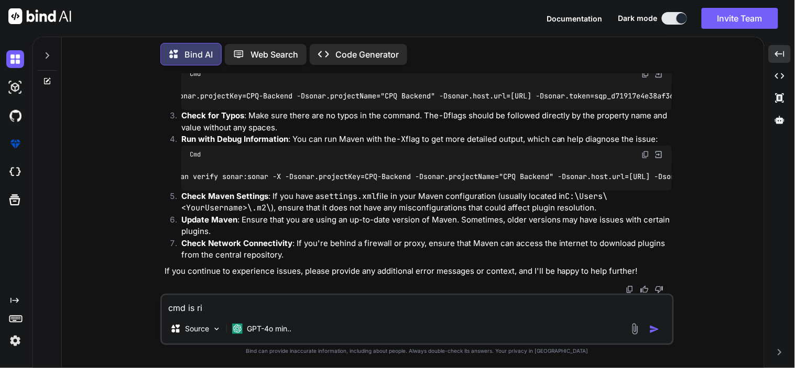
type textarea "cmd is rig"
type textarea "x"
type textarea "cmd is righ"
type textarea "x"
type textarea "cmd is rig"
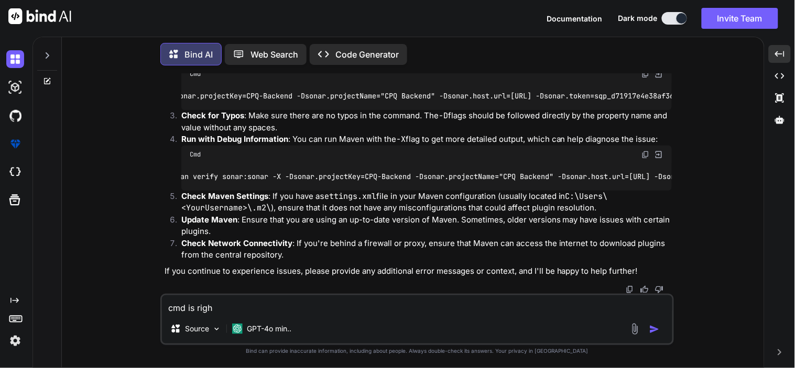
type textarea "x"
type textarea "cmd is rigt"
type textarea "x"
type textarea "cmd is rig"
type textarea "x"
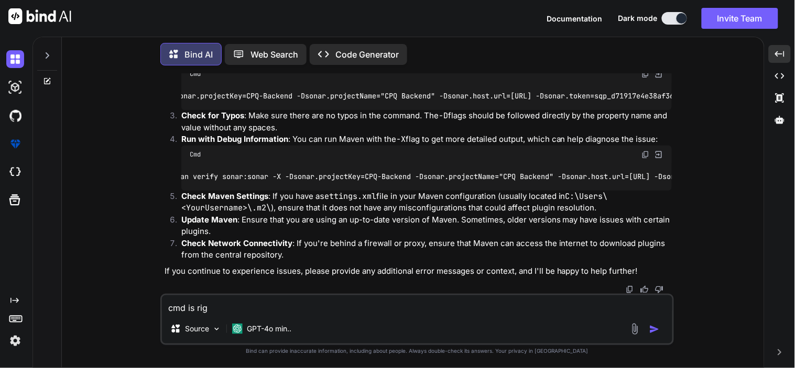
type textarea "cmd is righ"
type textarea "x"
type textarea "cmd is right"
type textarea "x"
type textarea "cmd is right"
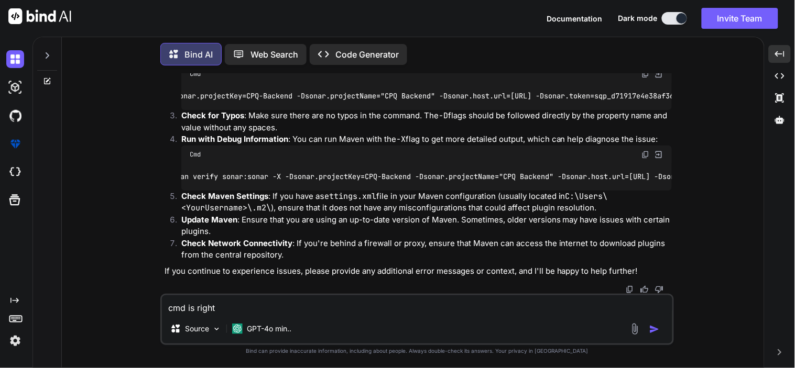
type textarea "x"
type textarea "cmd is right b"
type textarea "x"
type textarea "cmd is right bu"
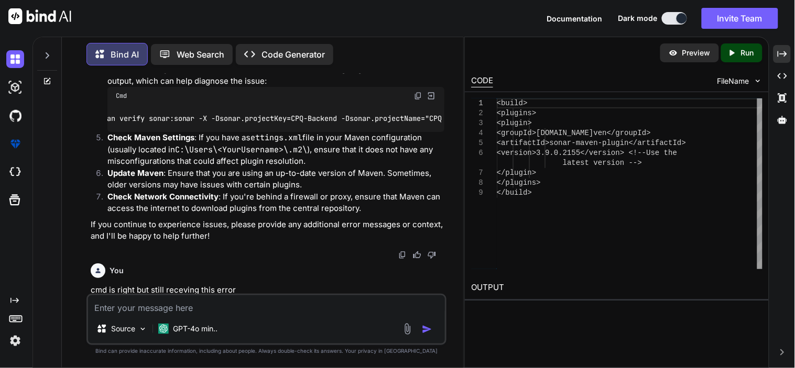
scroll to position [2301, 0]
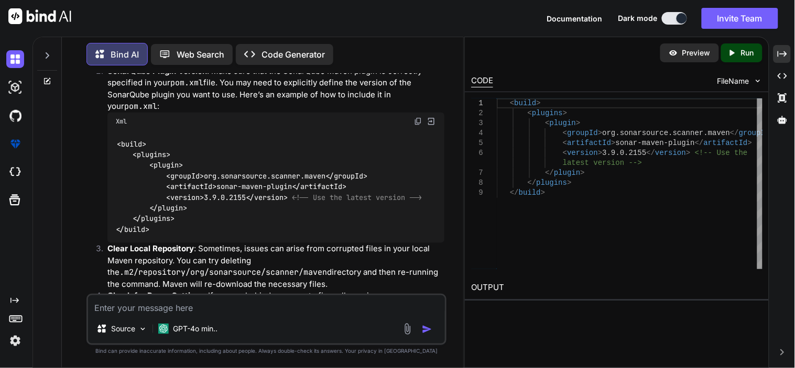
click at [222, 130] on div "Xml" at bounding box center [275, 122] width 337 height 18
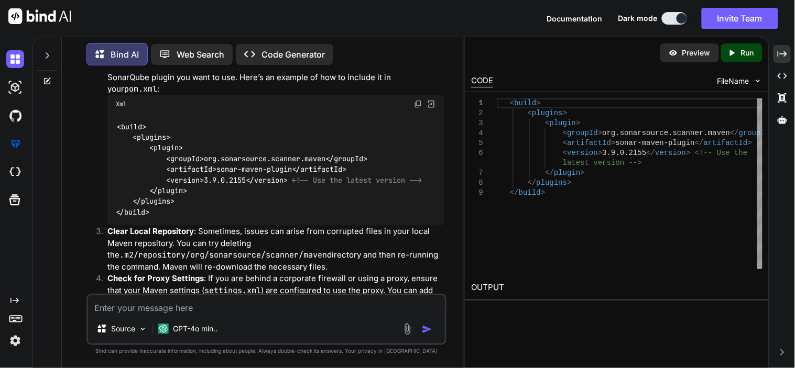
scroll to position [2318, 0]
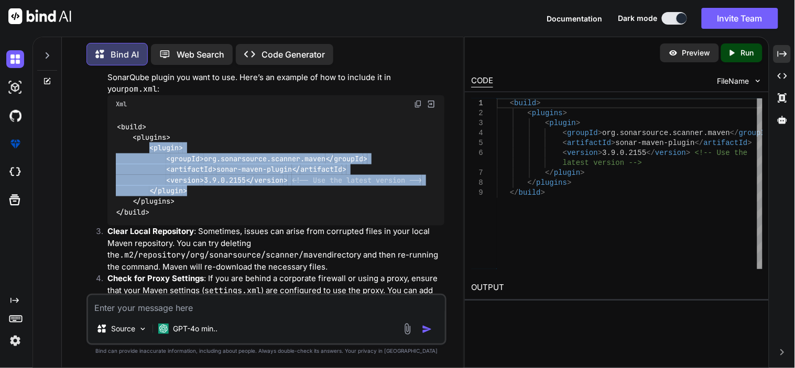
drag, startPoint x: 149, startPoint y: 198, endPoint x: 195, endPoint y: 243, distance: 64.8
click at [195, 226] on div "< build > < plugins > < plugin > < groupId > org.sonarsource.scanner.maven </ g…" at bounding box center [275, 169] width 337 height 113
copy code "< plugin > < groupId > org.sonarsource.scanner.maven </ groupId > < artifactId …"
click at [249, 226] on div "< build > < plugins > < plugin > < groupId > org.sonarsource.scanner.maven </ g…" at bounding box center [275, 169] width 337 height 113
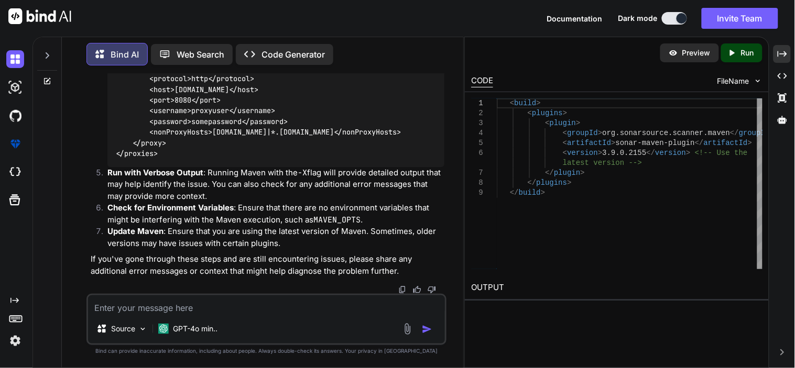
scroll to position [2670, 0]
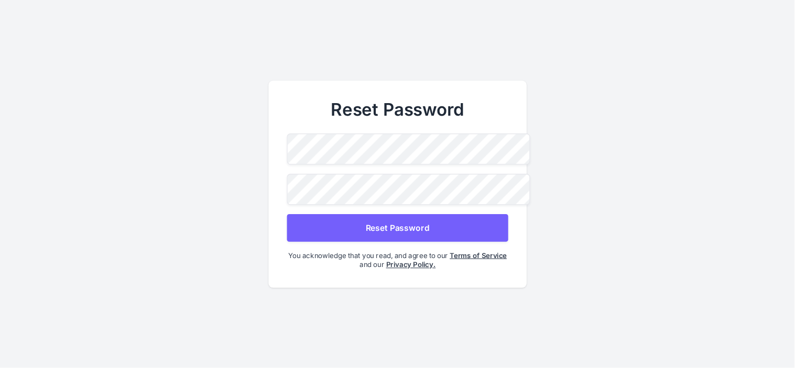
click at [387, 224] on button "Reset Password" at bounding box center [397, 228] width 221 height 28
